Goal: Check status: Check status

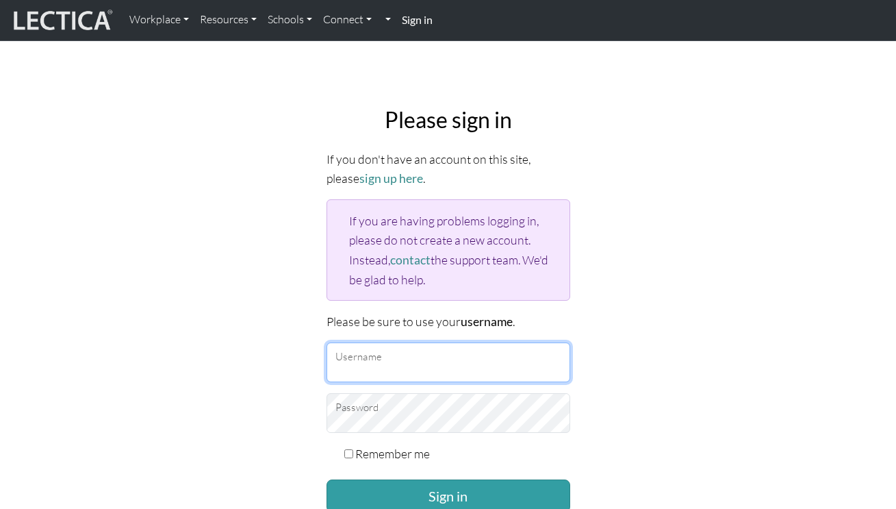
type input "dharaapatel"
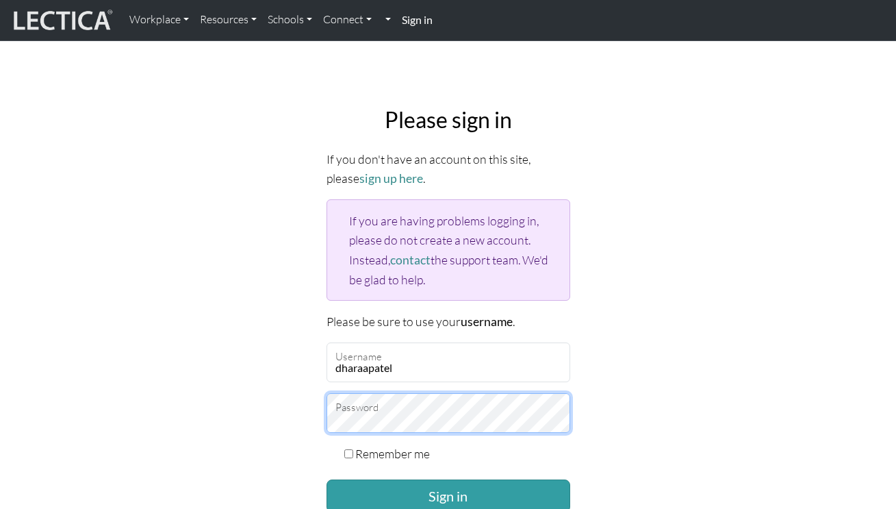
click at [448, 492] on button "Sign in" at bounding box center [449, 495] width 244 height 33
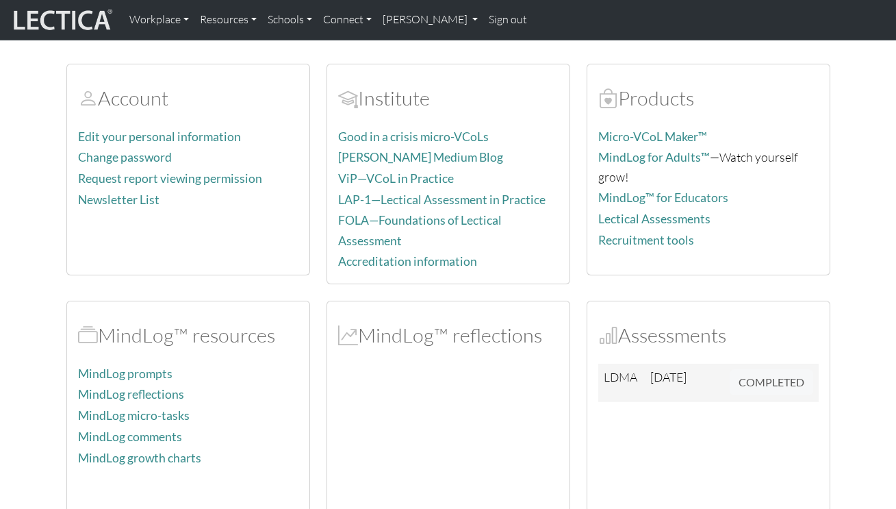
scroll to position [80, 0]
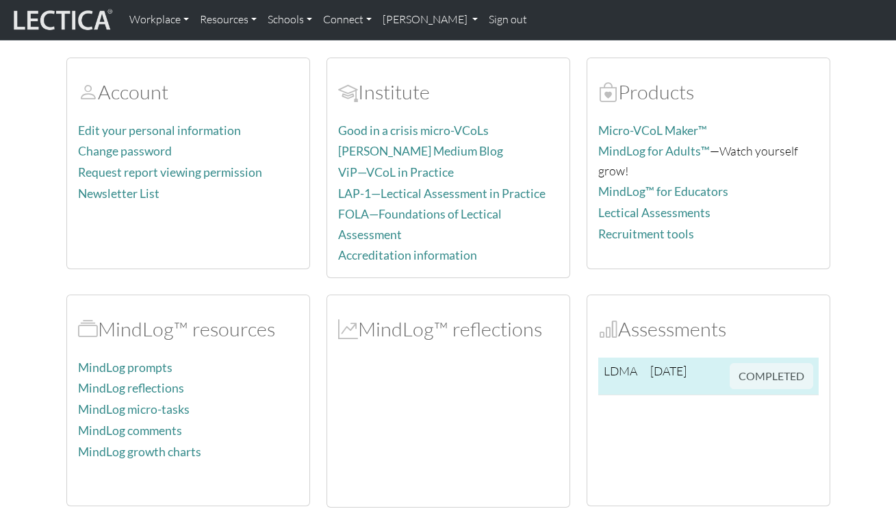
click at [669, 363] on span "[DATE]" at bounding box center [668, 370] width 36 height 15
click at [785, 366] on span "COMPLETED" at bounding box center [772, 373] width 84 height 15
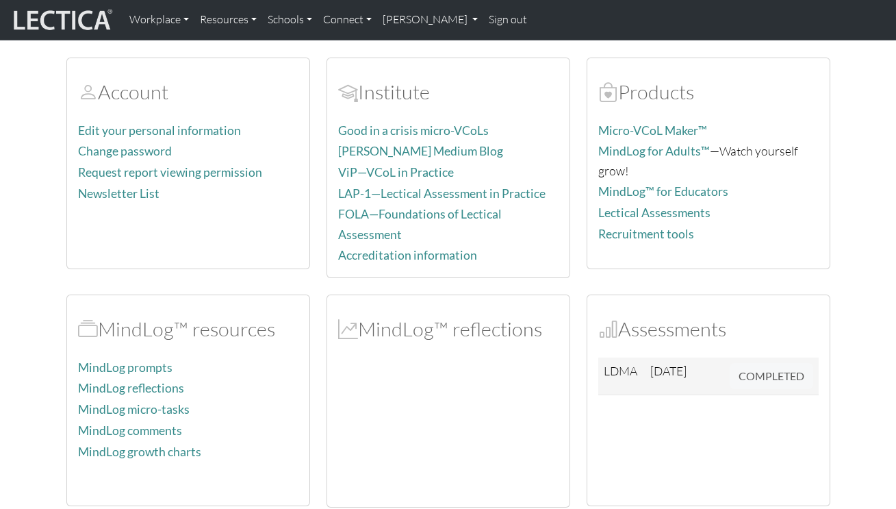
click at [611, 273] on div "Account Edit your personal information Change password Request report viewing p…" at bounding box center [448, 274] width 781 height 466
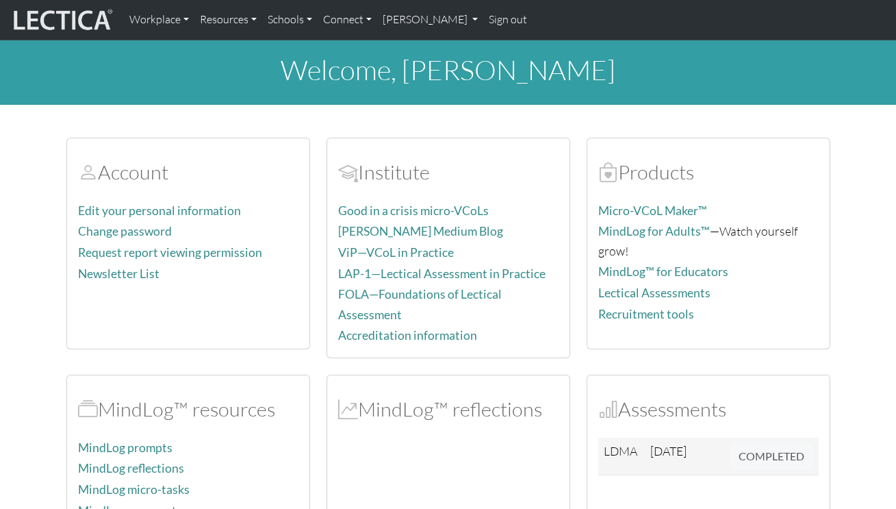
scroll to position [0, 0]
